Goal: Obtain resource: Download file/media

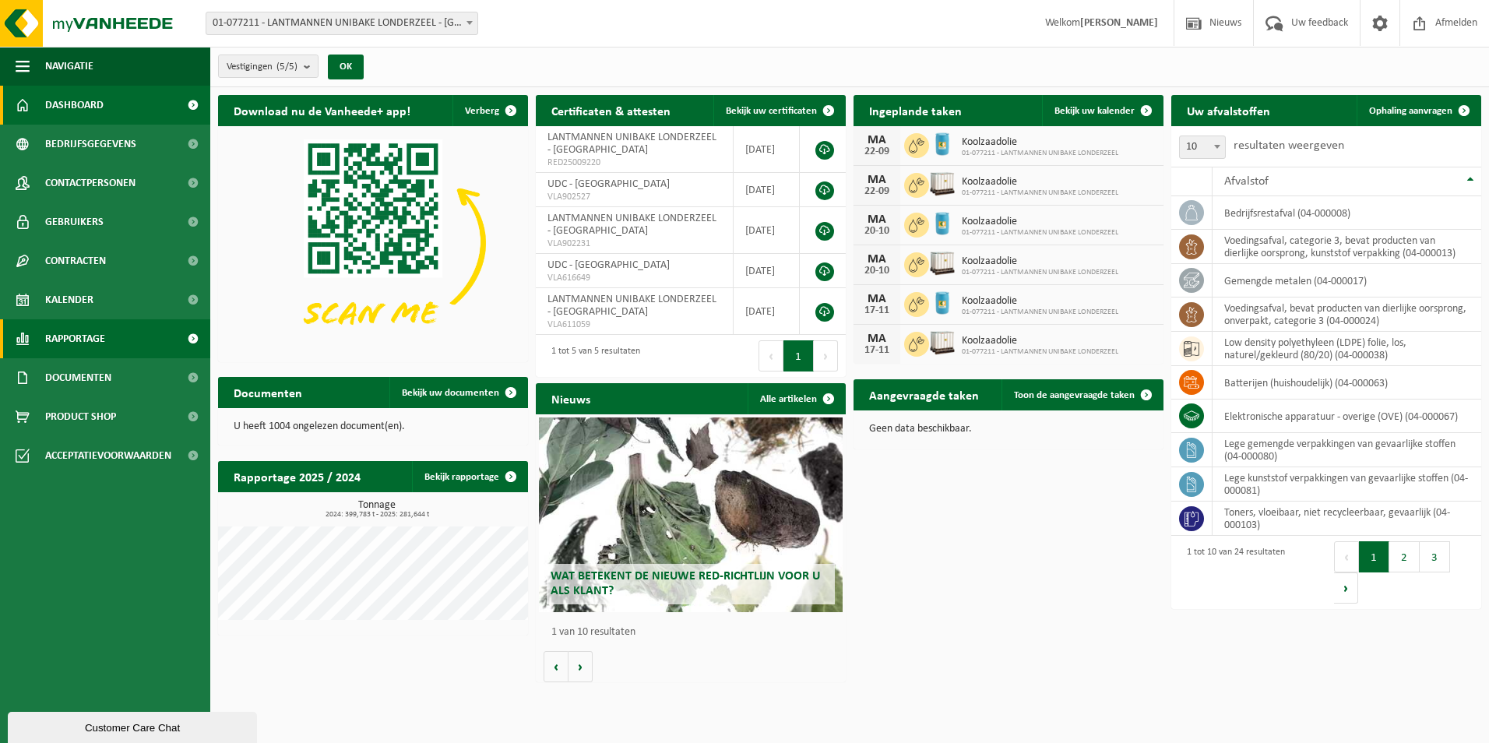
click at [191, 336] on span at bounding box center [192, 338] width 35 height 39
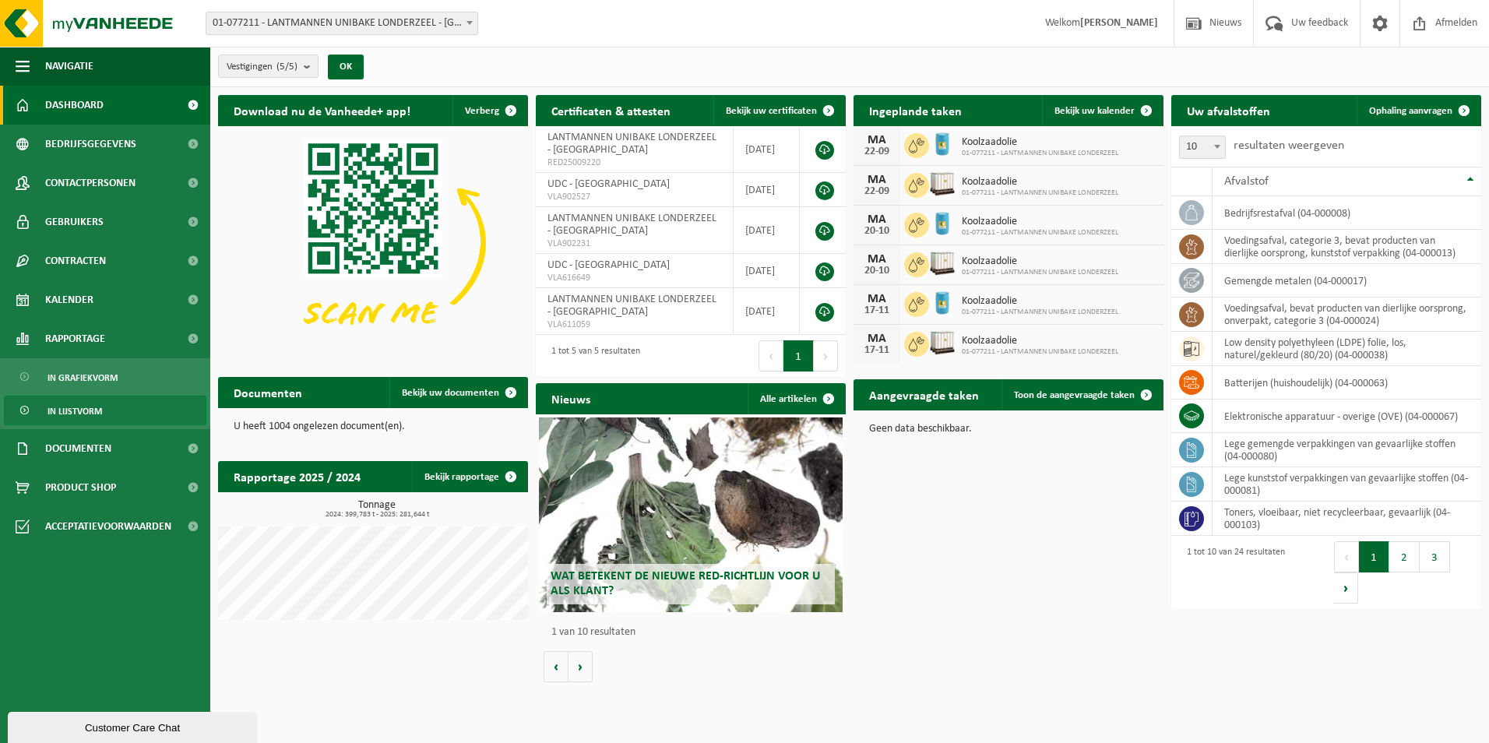
click at [82, 406] on span "In lijstvorm" at bounding box center [75, 411] width 55 height 30
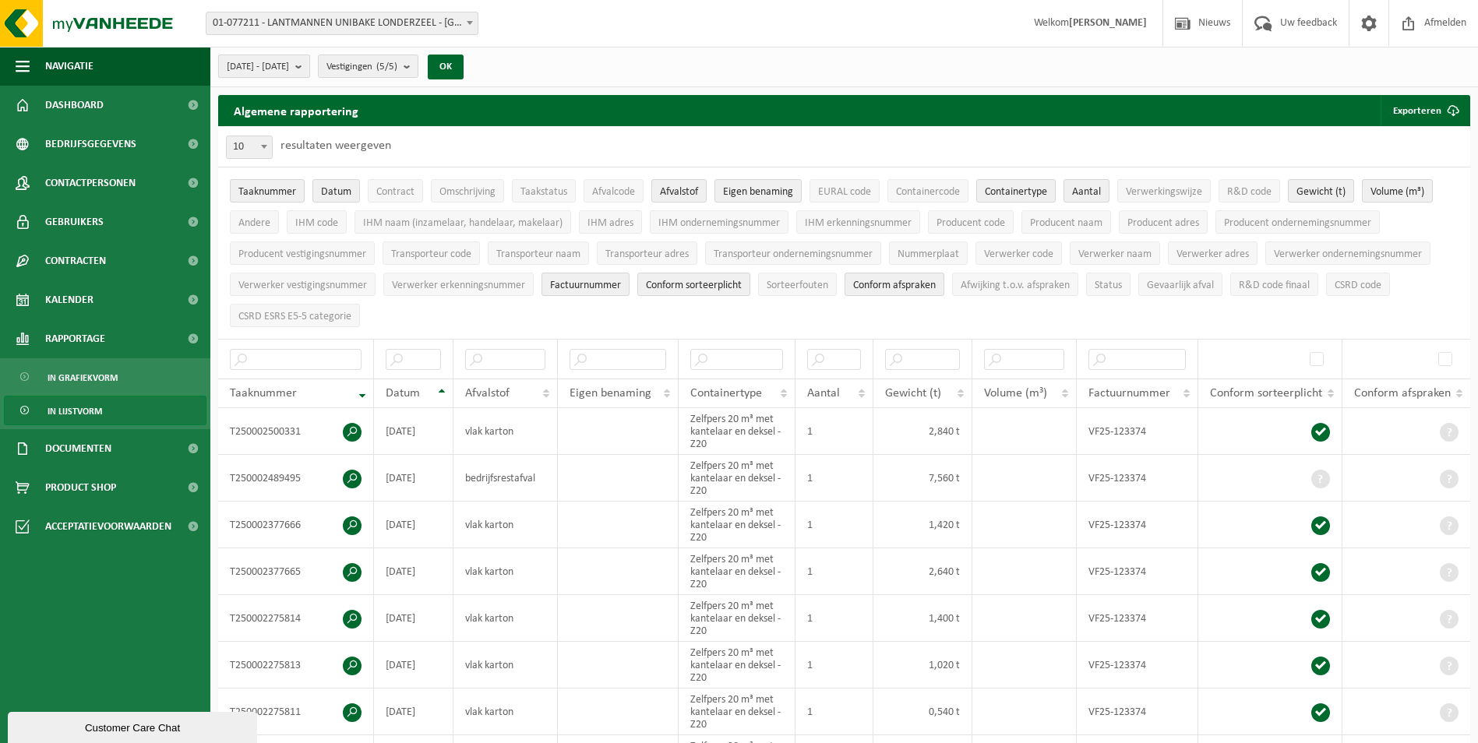
click at [309, 65] on b "submit" at bounding box center [302, 66] width 14 height 22
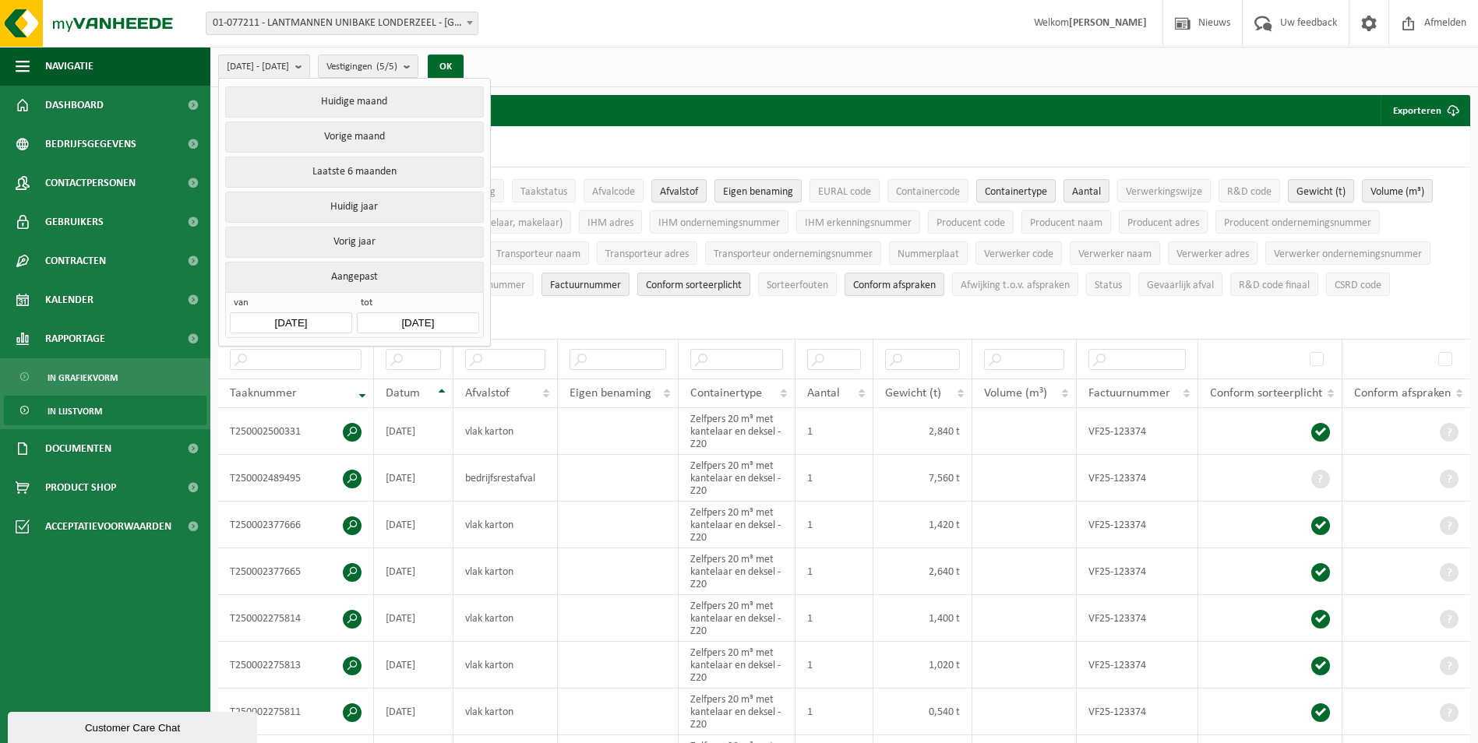
click at [353, 272] on button "Aangepast" at bounding box center [354, 277] width 258 height 30
click at [344, 206] on button "Huidig jaar" at bounding box center [354, 207] width 258 height 31
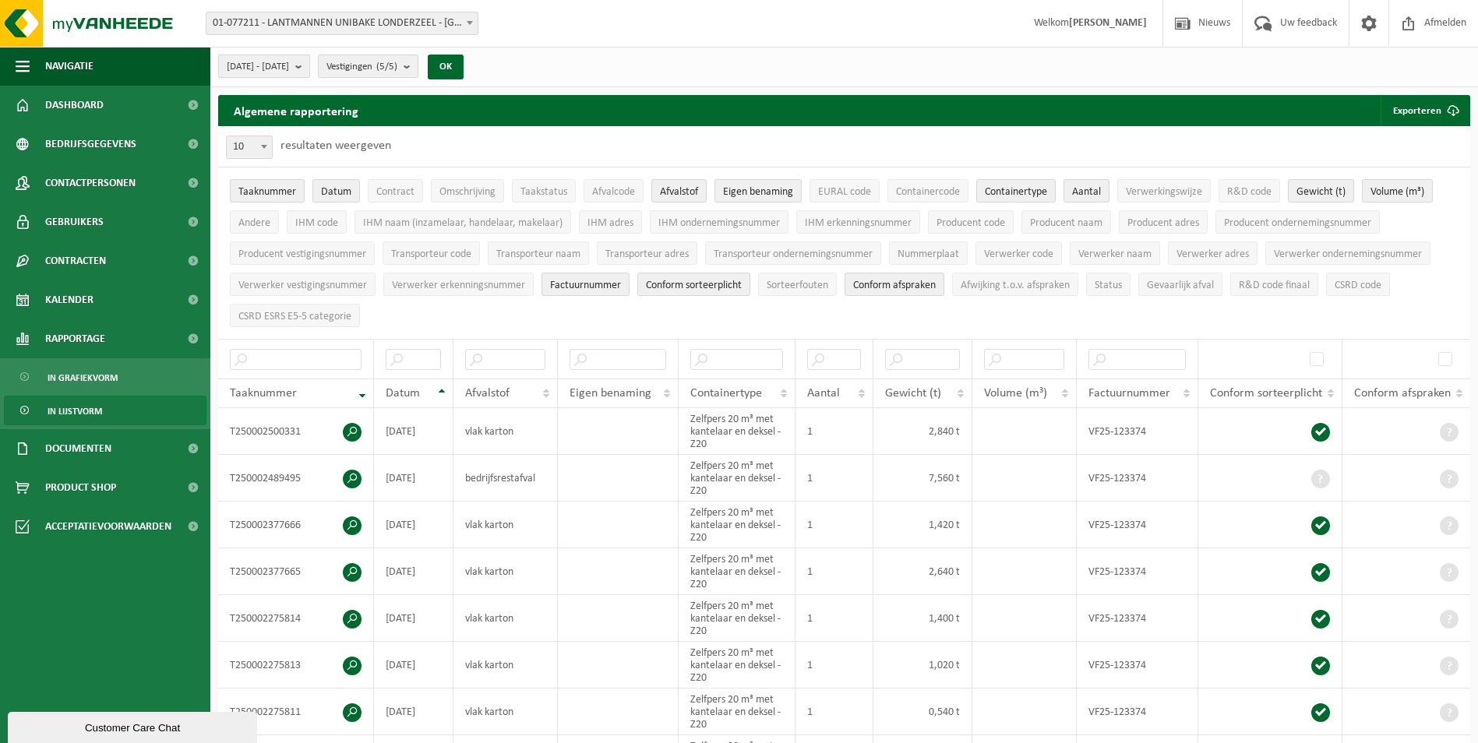
click at [309, 69] on b "submit" at bounding box center [302, 66] width 14 height 22
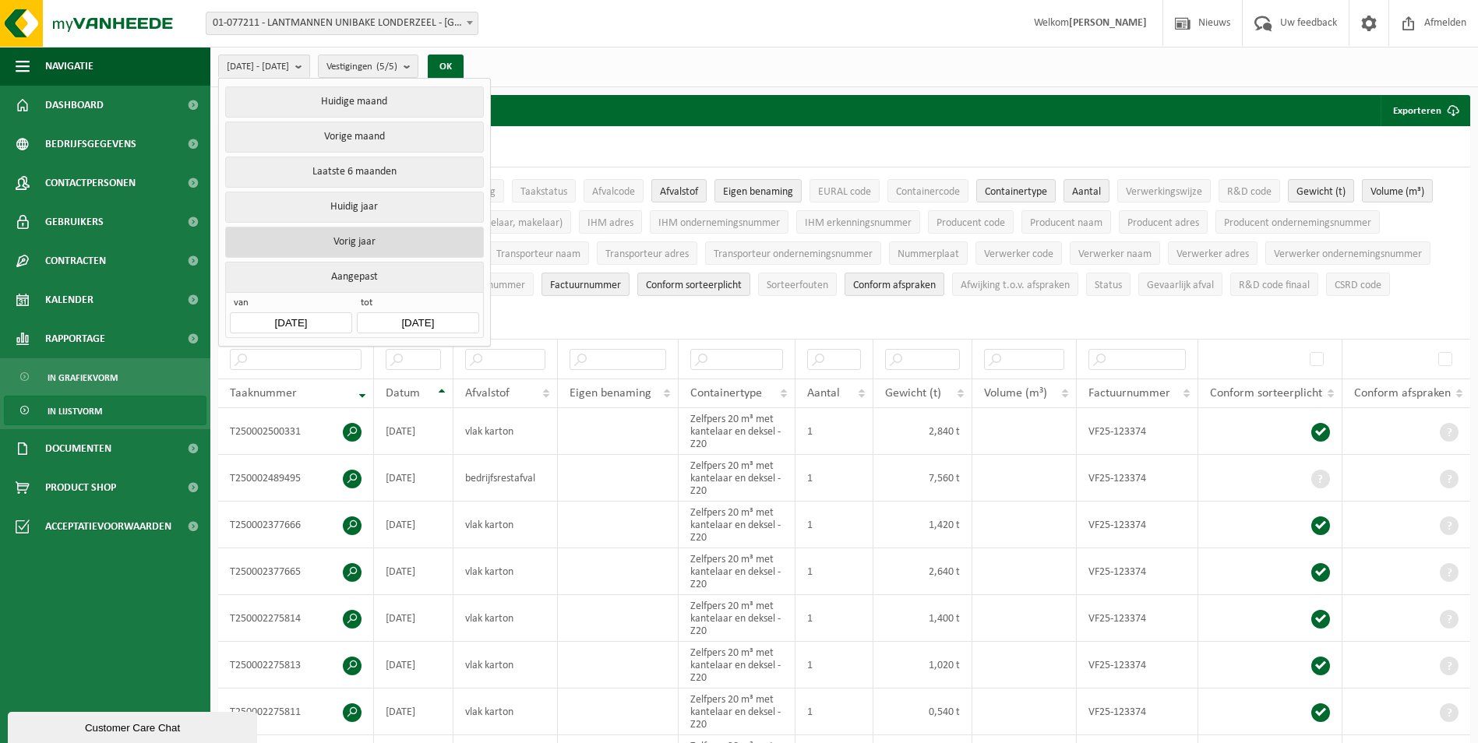
click at [357, 238] on button "Vorig jaar" at bounding box center [354, 242] width 258 height 31
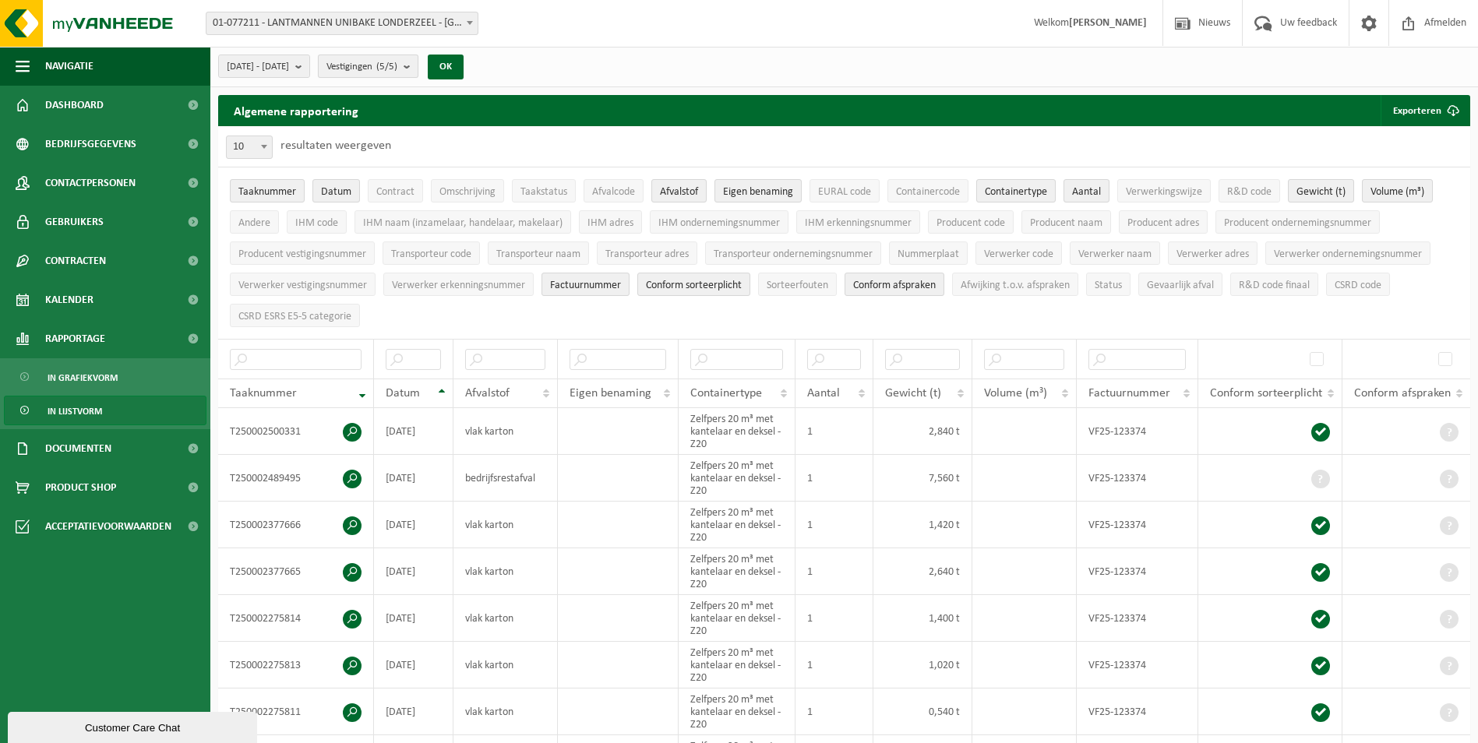
click at [418, 62] on b "submit" at bounding box center [410, 66] width 14 height 22
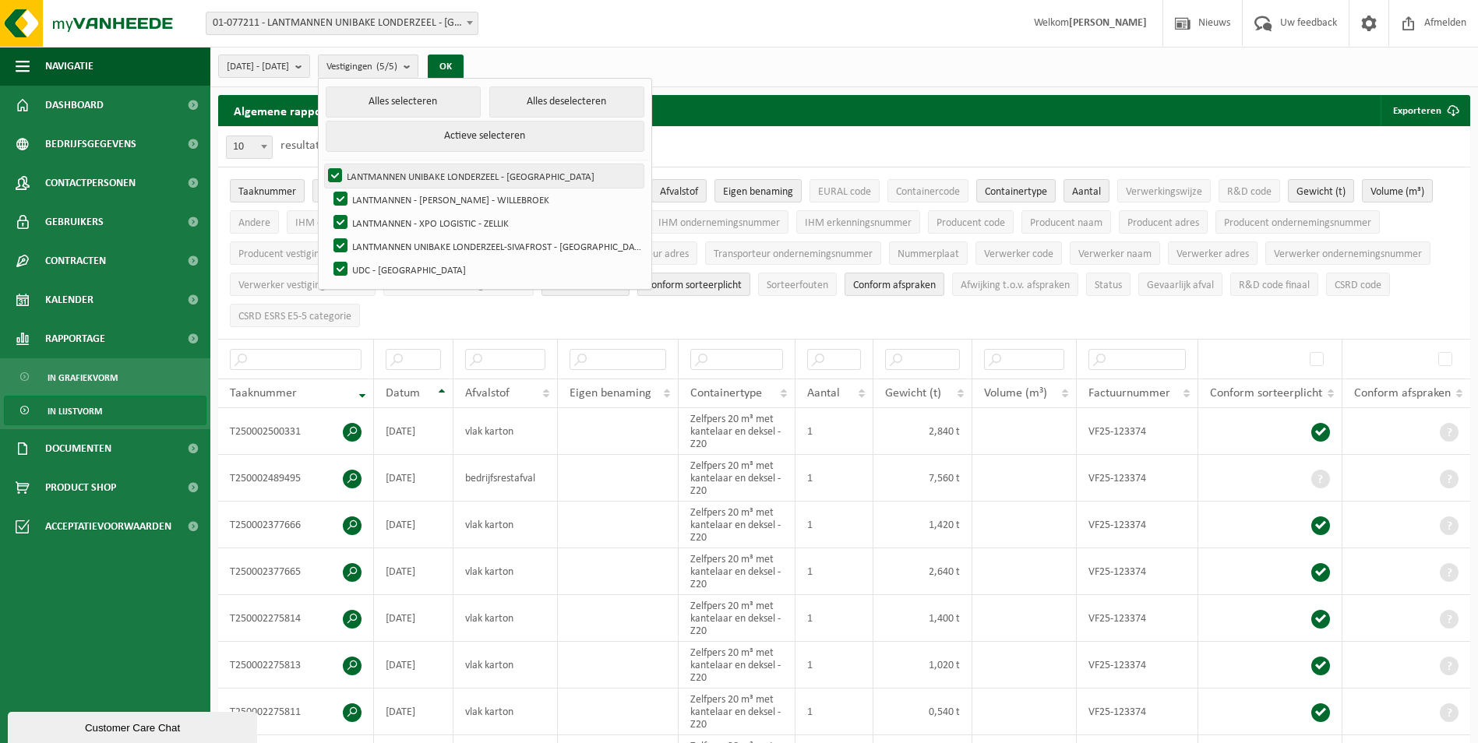
click at [375, 172] on label "LANTMANNEN UNIBAKE LONDERZEEL - [GEOGRAPHIC_DATA]" at bounding box center [484, 175] width 319 height 23
click at [322, 164] on input "LANTMANNEN UNIBAKE LONDERZEEL - [GEOGRAPHIC_DATA]" at bounding box center [322, 164] width 1 height 1
click at [374, 172] on label "LANTMANNEN UNIBAKE LONDERZEEL - [GEOGRAPHIC_DATA]" at bounding box center [484, 175] width 319 height 23
click at [322, 164] on input "LANTMANNEN UNIBAKE LONDERZEEL - [GEOGRAPHIC_DATA]" at bounding box center [322, 164] width 1 height 1
checkbox input "true"
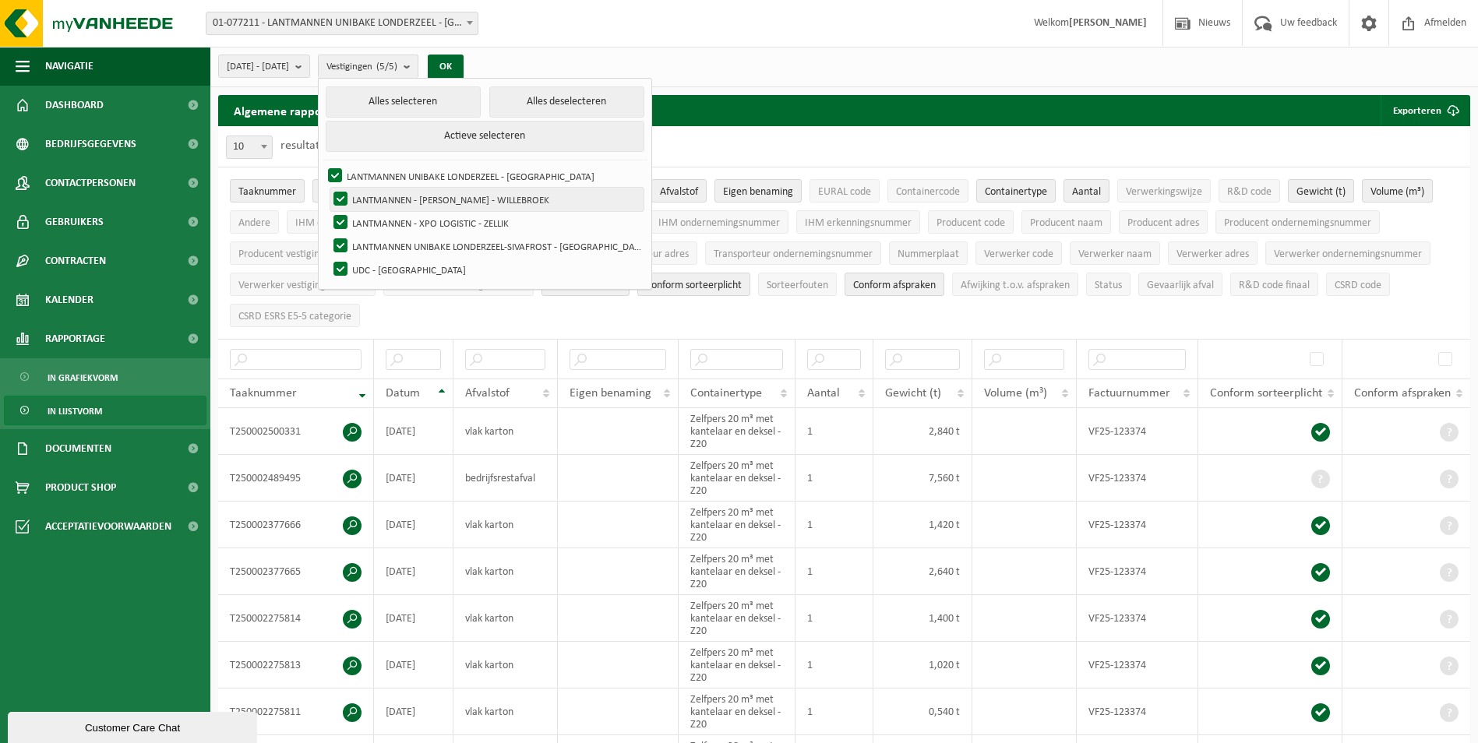
click at [380, 196] on label "LANTMANNEN - [PERSON_NAME] - WILLEBROEK" at bounding box center [486, 199] width 313 height 23
click at [328, 188] on input "LANTMANNEN - [PERSON_NAME] - WILLEBROEK" at bounding box center [327, 187] width 1 height 1
checkbox input "false"
click at [379, 224] on label "LANTMANNEN - XPO LOGISTIC - ZELLIK" at bounding box center [486, 222] width 313 height 23
click at [328, 211] on input "LANTMANNEN - XPO LOGISTIC - ZELLIK" at bounding box center [327, 210] width 1 height 1
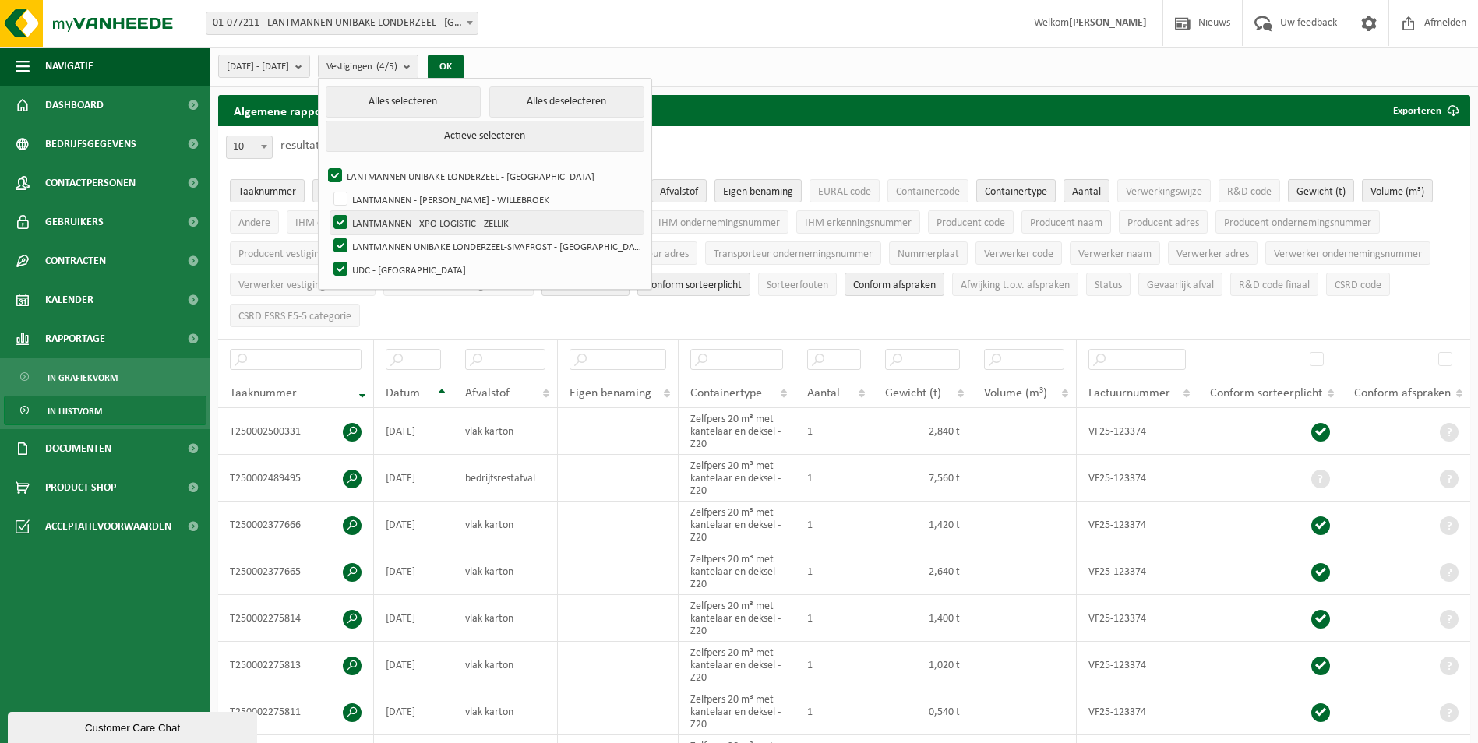
checkbox input "false"
click at [375, 244] on label "LANTMANNEN UNIBAKE LONDERZEEL-SIVAFROST - [GEOGRAPHIC_DATA]" at bounding box center [486, 245] width 313 height 23
click at [328, 234] on input "LANTMANNEN UNIBAKE LONDERZEEL-SIVAFROST - [GEOGRAPHIC_DATA]" at bounding box center [327, 234] width 1 height 1
checkbox input "false"
click at [471, 136] on button "Actieve selecteren" at bounding box center [485, 136] width 319 height 31
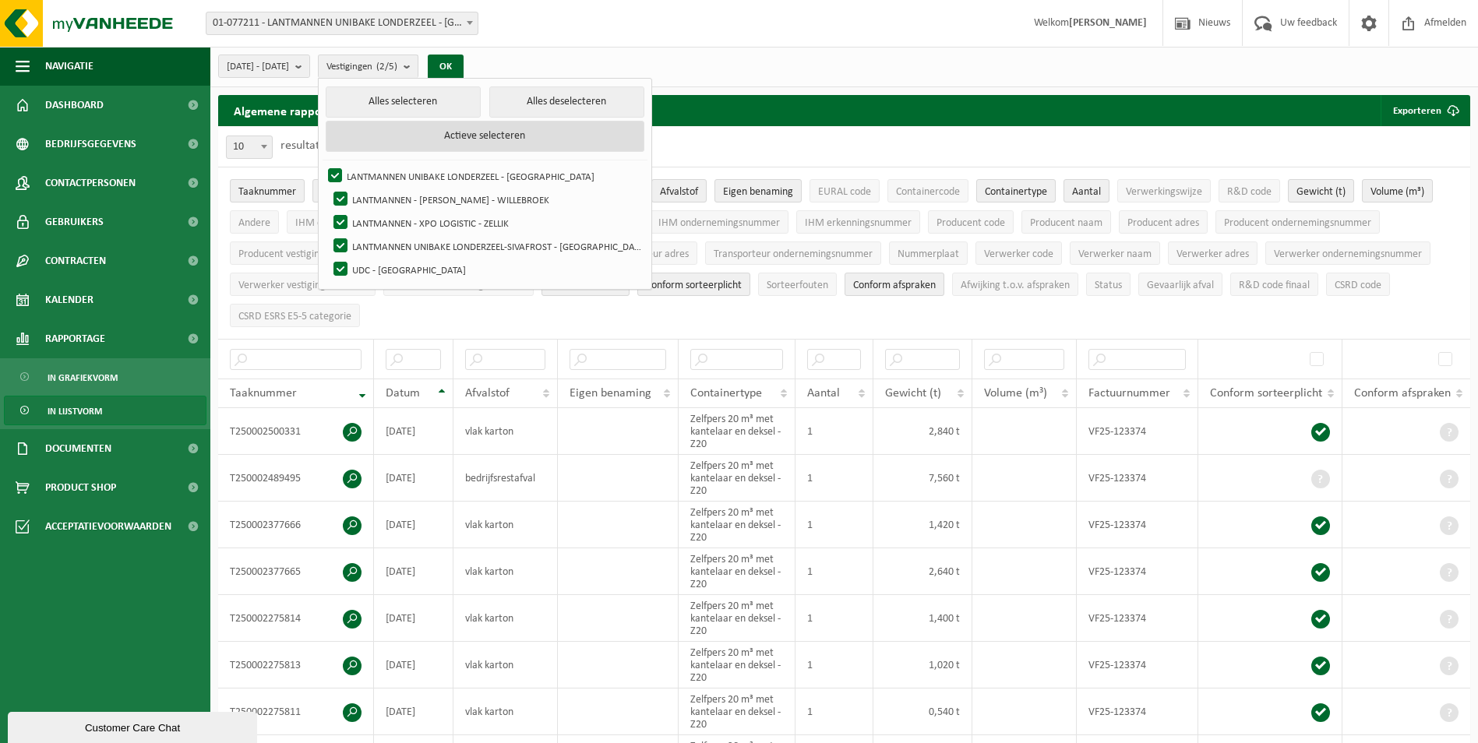
checkbox input "true"
click at [376, 172] on label "LANTMANNEN UNIBAKE LONDERZEEL - [GEOGRAPHIC_DATA]" at bounding box center [484, 175] width 319 height 23
click at [322, 164] on input "LANTMANNEN UNIBAKE LONDERZEEL - [GEOGRAPHIC_DATA]" at bounding box center [322, 164] width 1 height 1
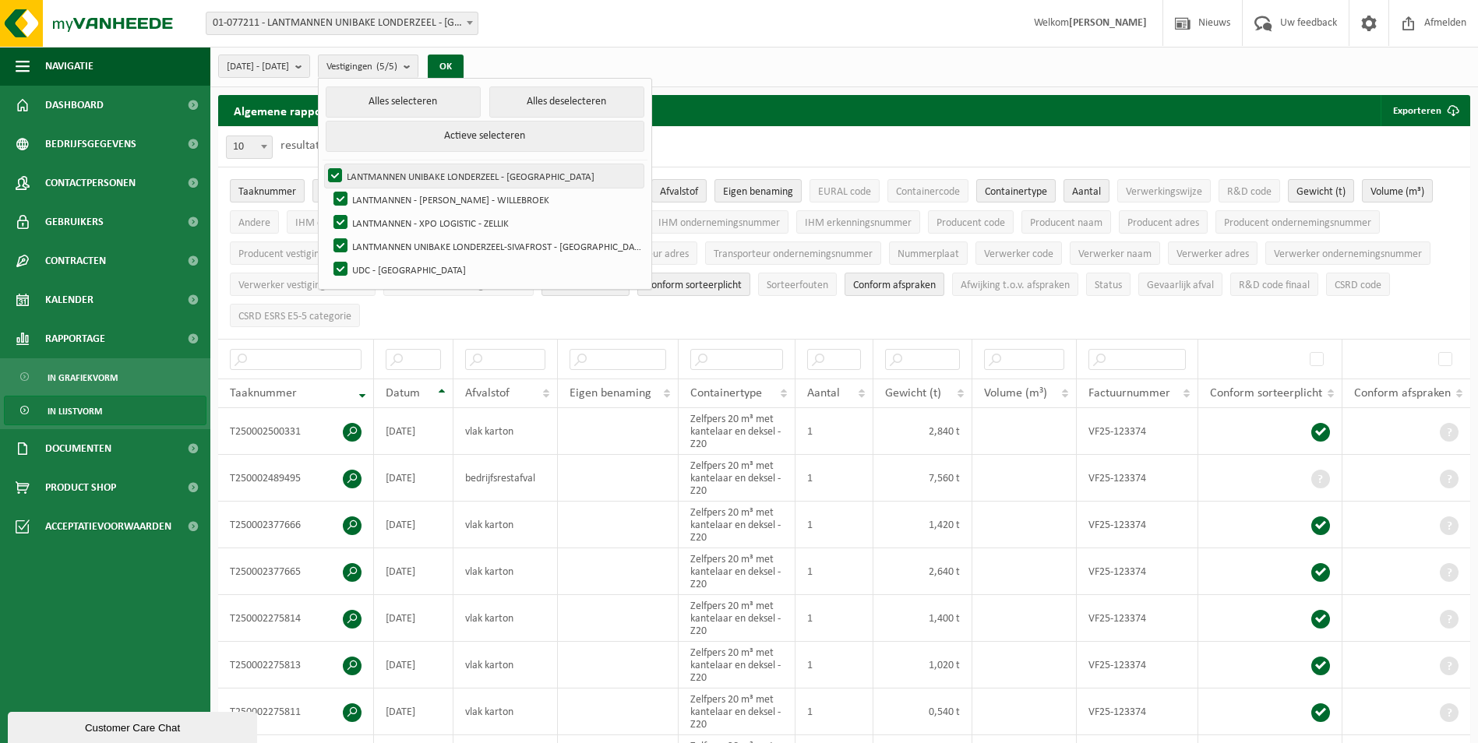
checkbox input "false"
click at [377, 195] on label "LANTMANNEN - [PERSON_NAME] - WILLEBROEK" at bounding box center [486, 199] width 313 height 23
click at [328, 188] on input "LANTMANNEN - [PERSON_NAME] - WILLEBROEK" at bounding box center [327, 187] width 1 height 1
checkbox input "false"
click at [375, 213] on label "LANTMANNEN - XPO LOGISTIC - ZELLIK" at bounding box center [486, 222] width 313 height 23
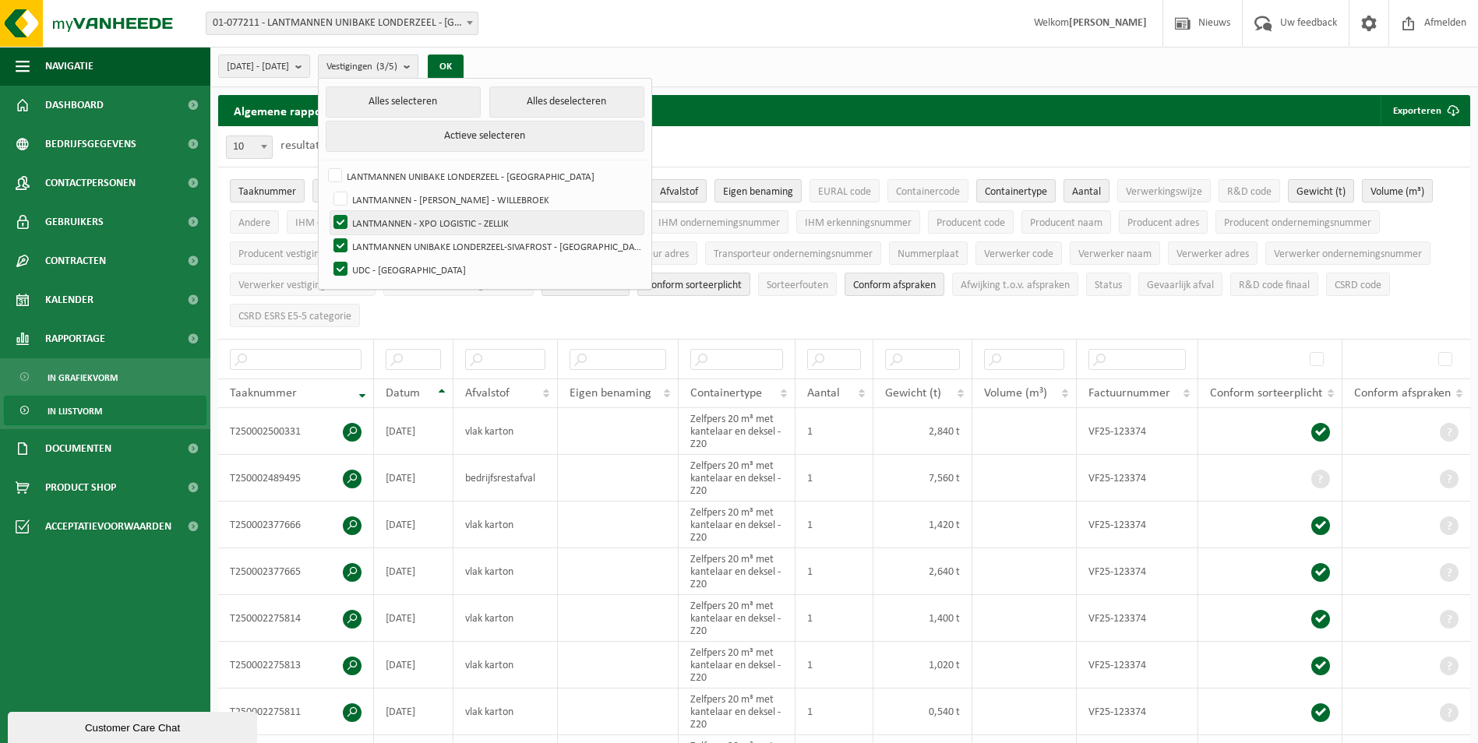
click at [328, 211] on input "LANTMANNEN - XPO LOGISTIC - ZELLIK" at bounding box center [327, 210] width 1 height 1
checkbox input "false"
click at [376, 241] on label "LANTMANNEN UNIBAKE LONDERZEEL-SIVAFROST - [GEOGRAPHIC_DATA]" at bounding box center [486, 245] width 313 height 23
click at [328, 234] on input "LANTMANNEN UNIBAKE LONDERZEEL-SIVAFROST - [GEOGRAPHIC_DATA]" at bounding box center [327, 234] width 1 height 1
checkbox input "false"
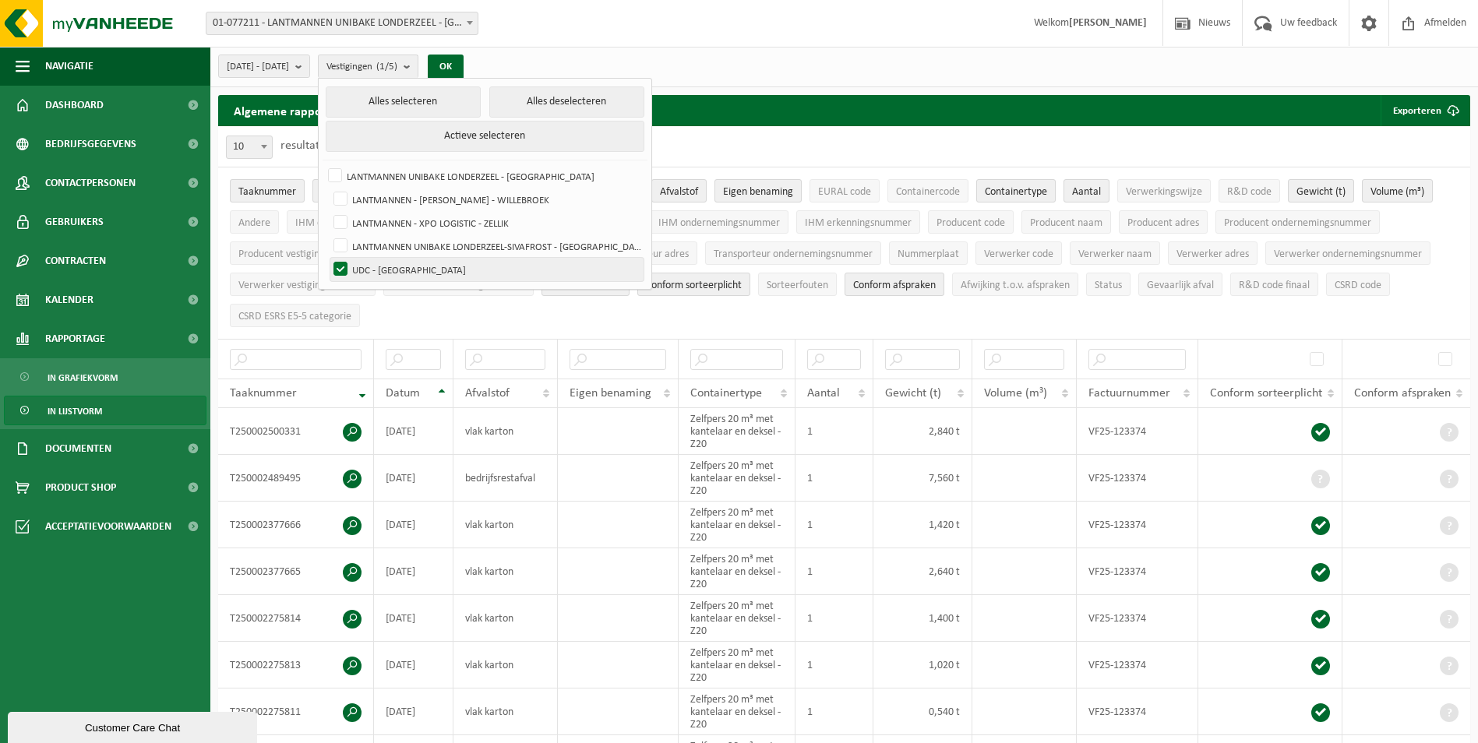
click at [379, 272] on label "UDC - [GEOGRAPHIC_DATA]" at bounding box center [486, 269] width 313 height 23
click at [328, 258] on input "UDC - [GEOGRAPHIC_DATA]" at bounding box center [327, 257] width 1 height 1
checkbox input "false"
click at [376, 174] on label "LANTMANNEN UNIBAKE LONDERZEEL - [GEOGRAPHIC_DATA]" at bounding box center [484, 175] width 319 height 23
click at [322, 164] on input "LANTMANNEN UNIBAKE LONDERZEEL - [GEOGRAPHIC_DATA]" at bounding box center [322, 164] width 1 height 1
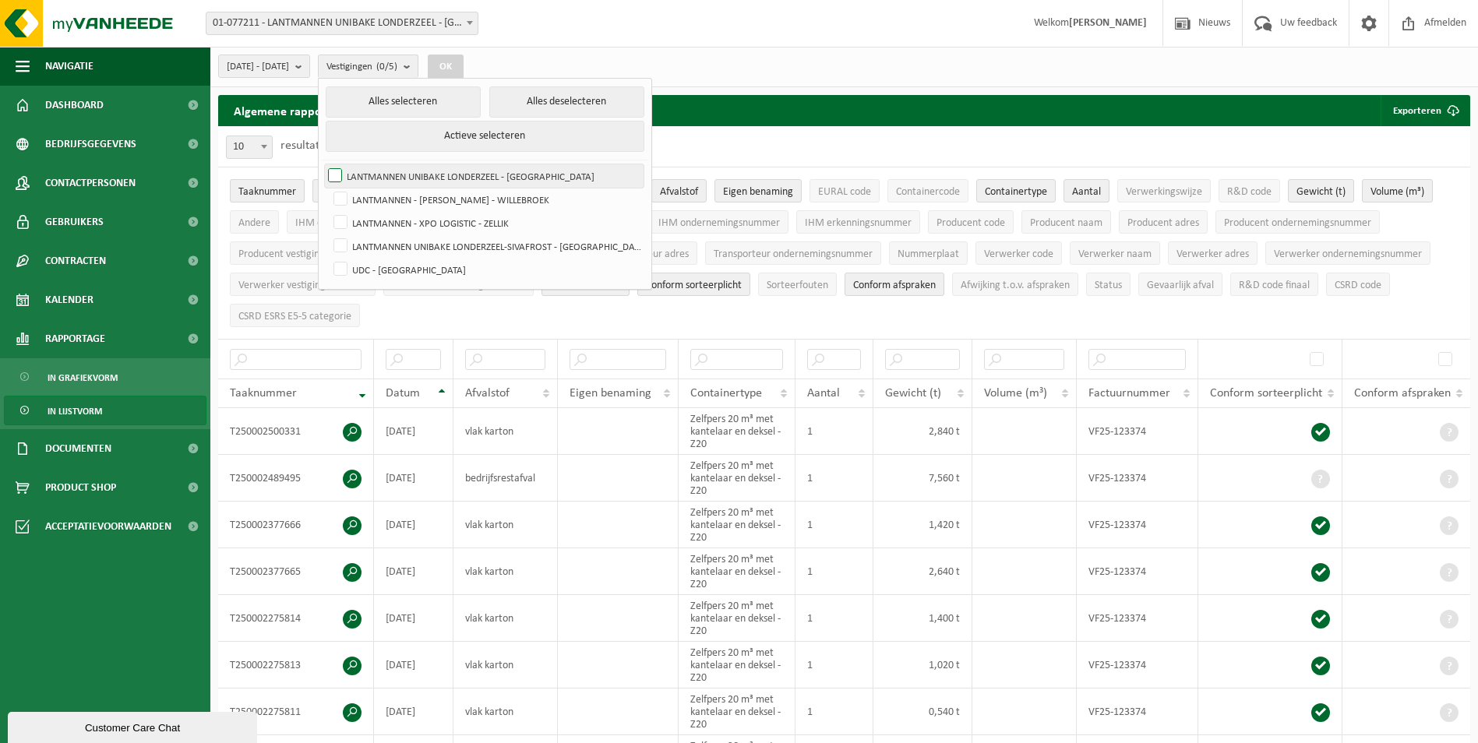
checkbox input "true"
click at [382, 266] on label "UDC - [GEOGRAPHIC_DATA]" at bounding box center [486, 269] width 313 height 23
click at [328, 258] on input "UDC - [GEOGRAPHIC_DATA]" at bounding box center [327, 257] width 1 height 1
checkbox input "true"
click at [463, 60] on button "OK" at bounding box center [446, 67] width 36 height 25
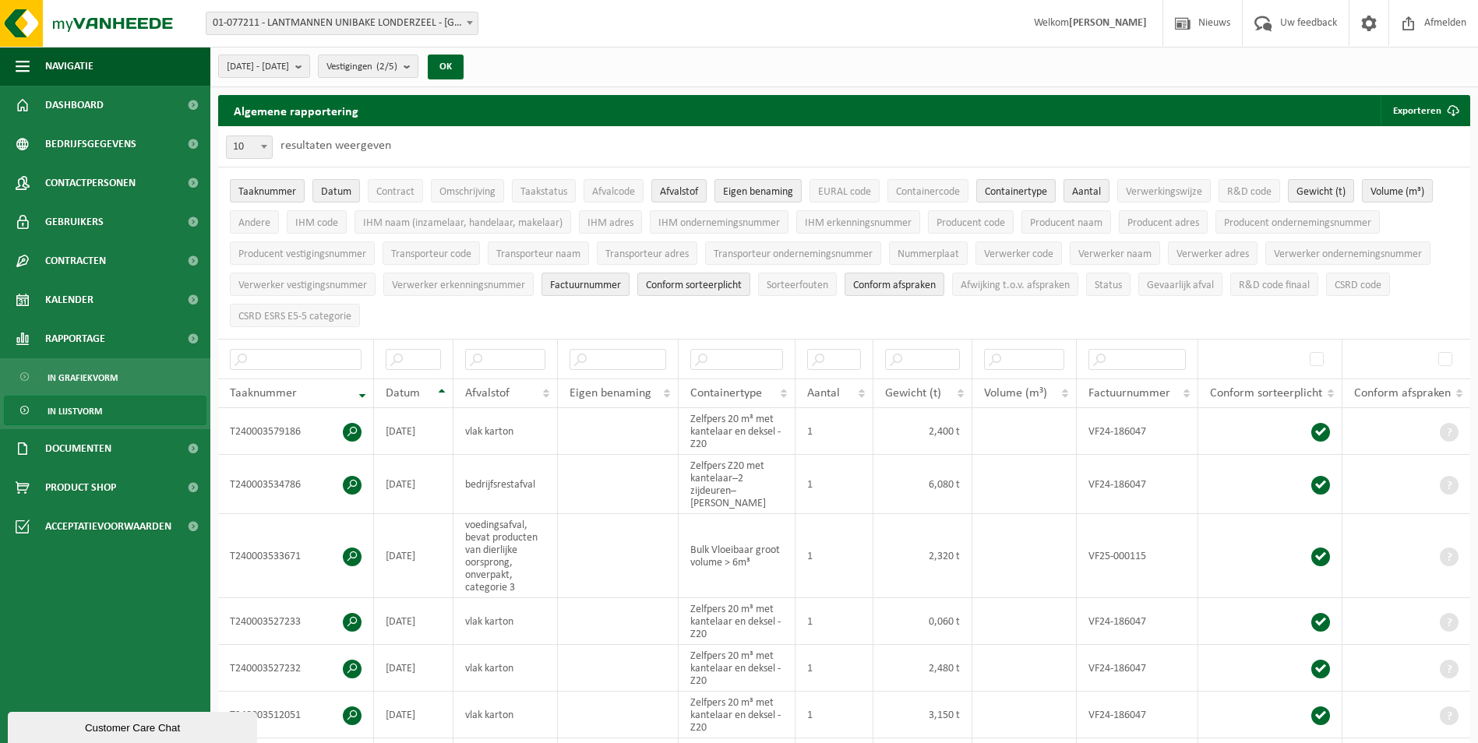
drag, startPoint x: 1416, startPoint y: 111, endPoint x: 1327, endPoint y: 128, distance: 91.1
click at [1416, 111] on button "Exporteren" at bounding box center [1424, 110] width 88 height 31
click at [1407, 171] on link "Alle beschikbare kolommen" at bounding box center [1397, 172] width 141 height 31
